Goal: Navigation & Orientation: Go to known website

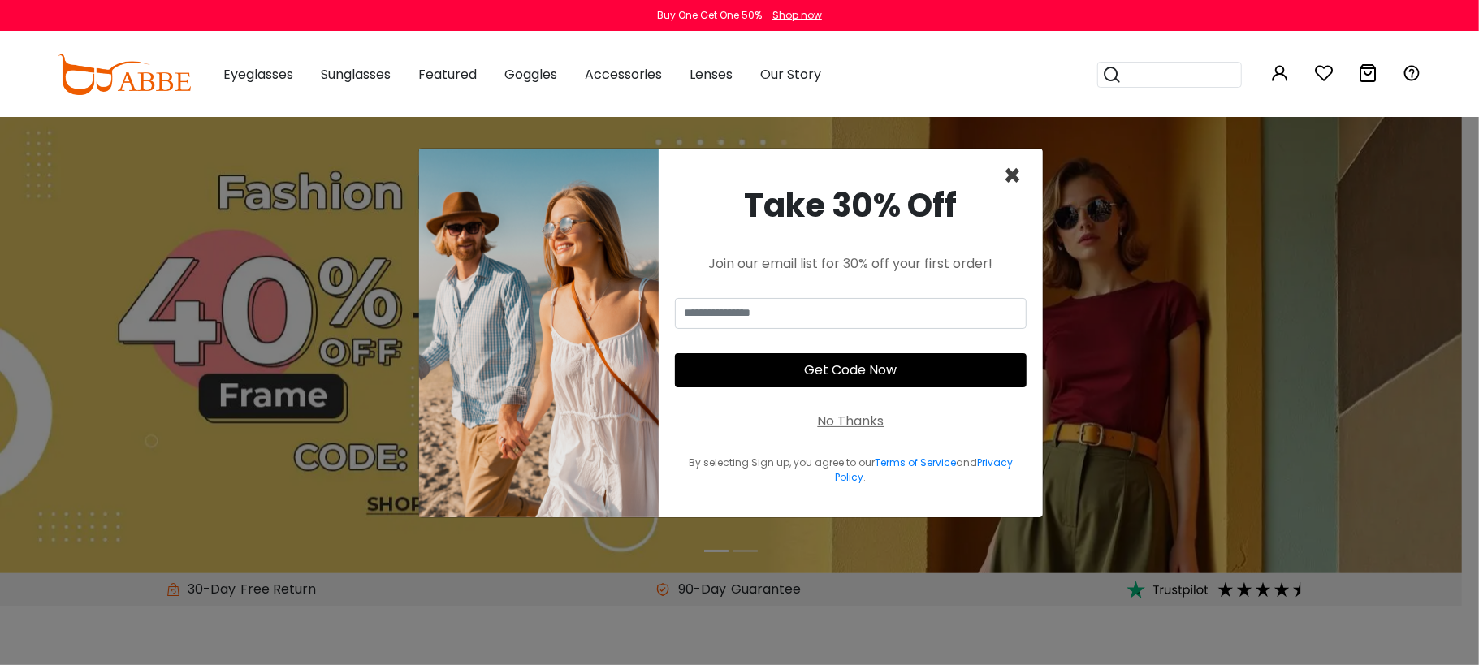
click at [887, 181] on span "×" at bounding box center [1012, 175] width 19 height 41
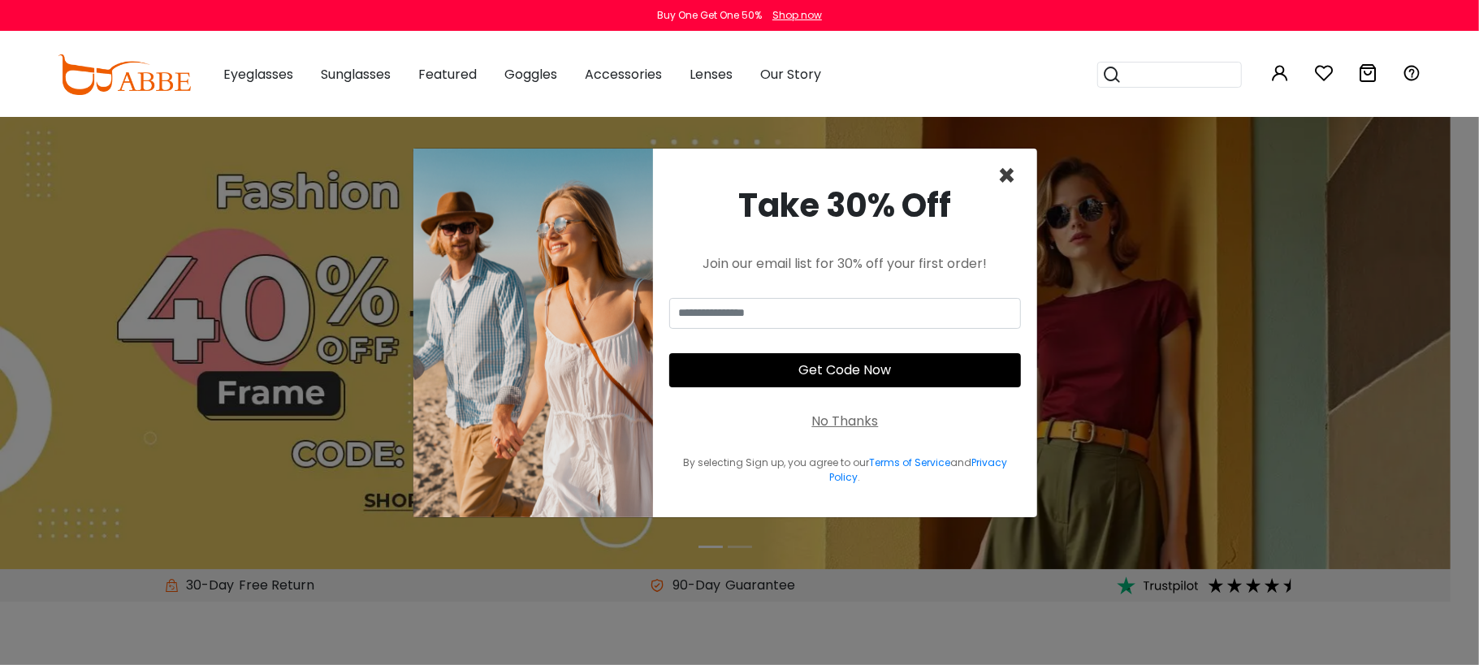
click at [1008, 173] on span "×" at bounding box center [1007, 175] width 19 height 41
click at [1002, 173] on span "×" at bounding box center [1007, 175] width 19 height 41
click at [284, 163] on div "× Take 30% Off Join our email list for 30% off your first order! Get Code Now N…" at bounding box center [739, 332] width 1479 height 665
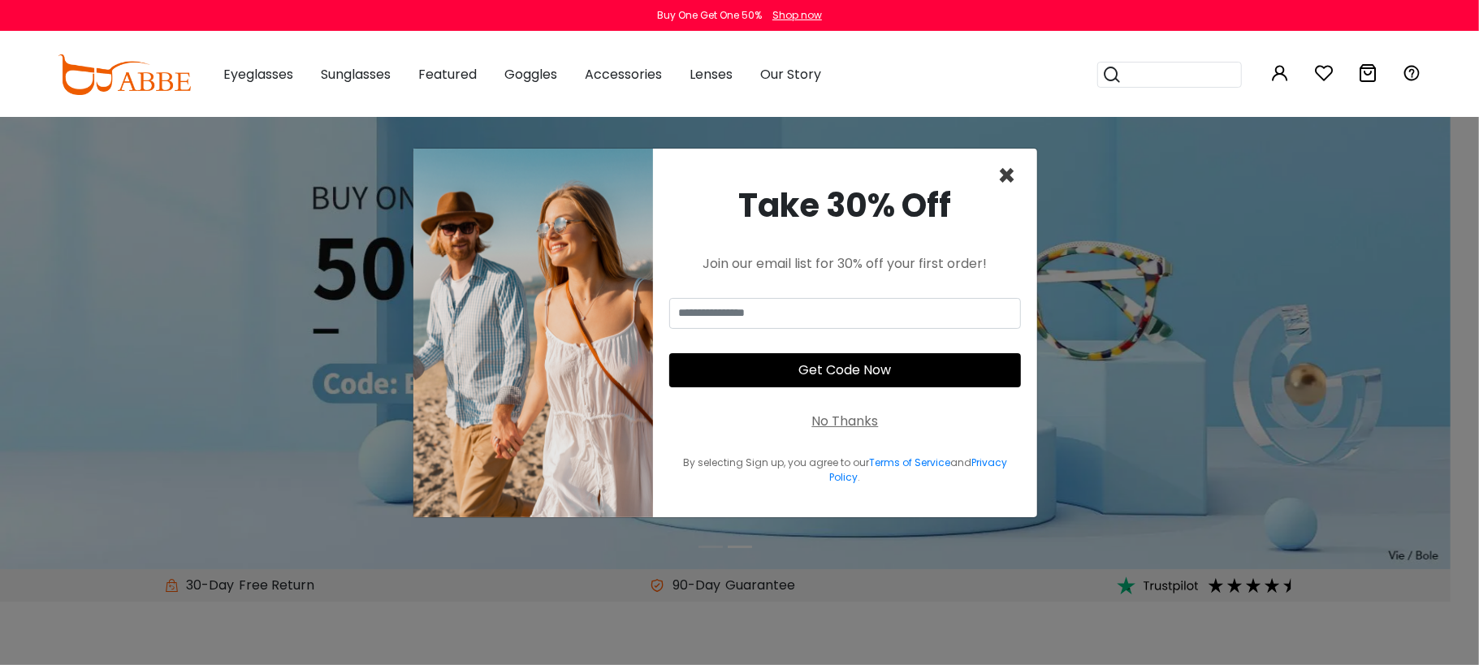
click at [1000, 180] on span "×" at bounding box center [1007, 175] width 19 height 41
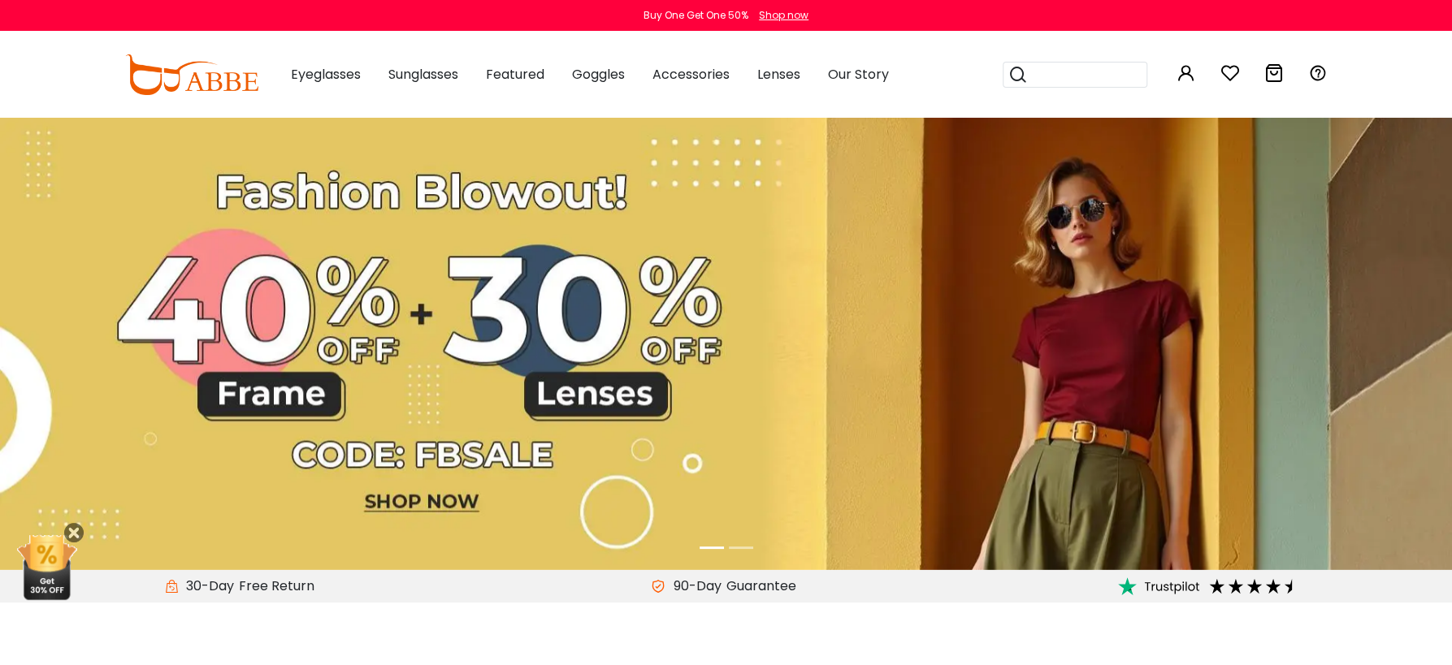
drag, startPoint x: 869, startPoint y: 431, endPoint x: 740, endPoint y: 311, distance: 175.9
